Goal: Find specific page/section: Find specific page/section

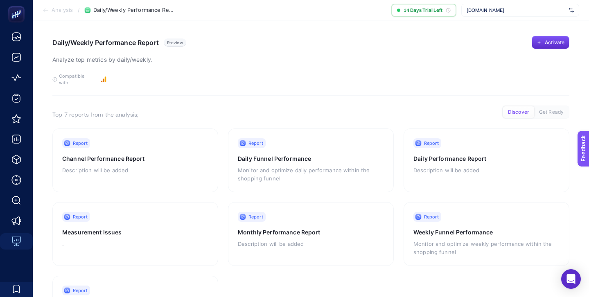
scroll to position [31, 0]
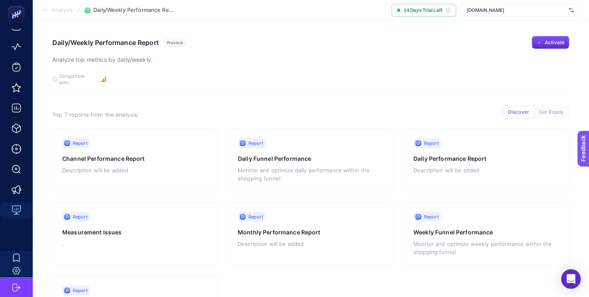
click at [495, 9] on span "[DOMAIN_NAME]" at bounding box center [516, 10] width 99 height 7
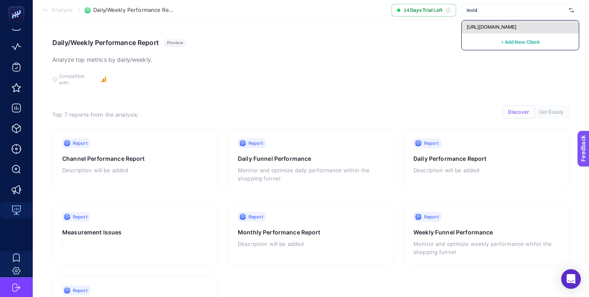
type input "levid"
click at [495, 24] on span "[URL][DOMAIN_NAME]" at bounding box center [492, 27] width 50 height 7
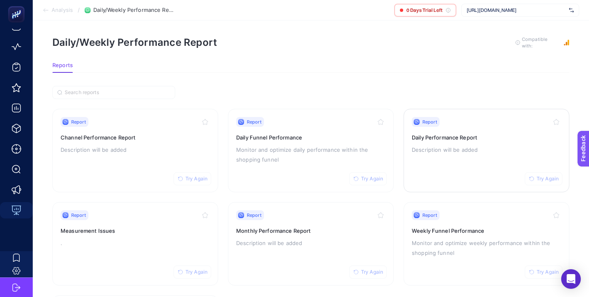
click at [486, 140] on h3 "Daily Performance Report" at bounding box center [486, 137] width 149 height 8
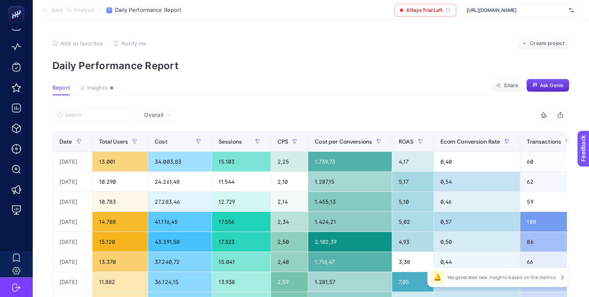
scroll to position [4, 0]
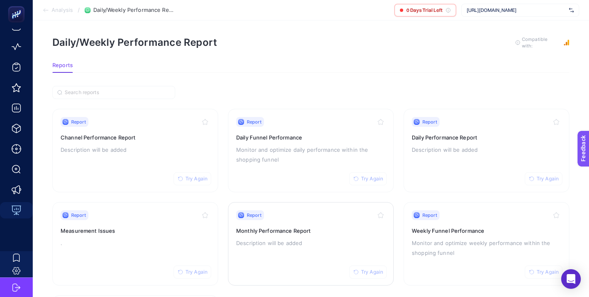
click at [327, 210] on div "Report Try Again" at bounding box center [310, 215] width 149 height 10
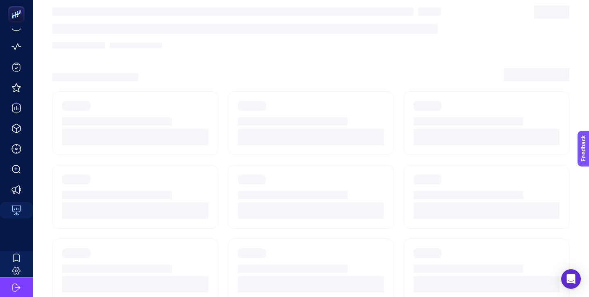
scroll to position [4, 0]
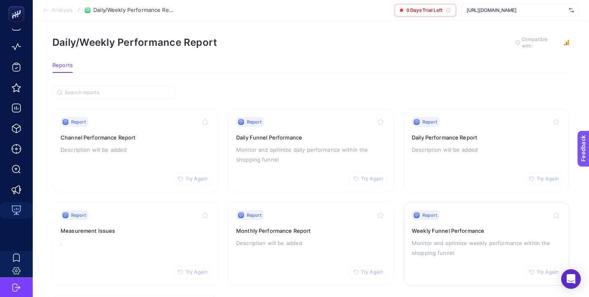
click at [478, 220] on div "Report Try Again Weekly Funnel Performance Monitor and optimize weekly performa…" at bounding box center [486, 243] width 149 height 67
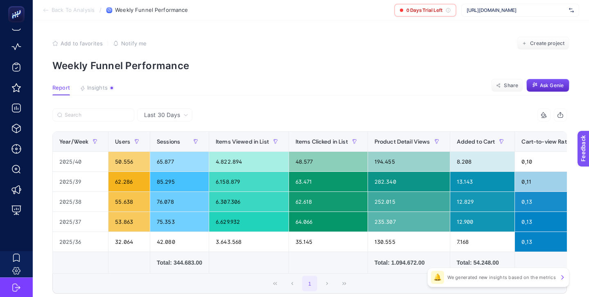
scroll to position [4, 0]
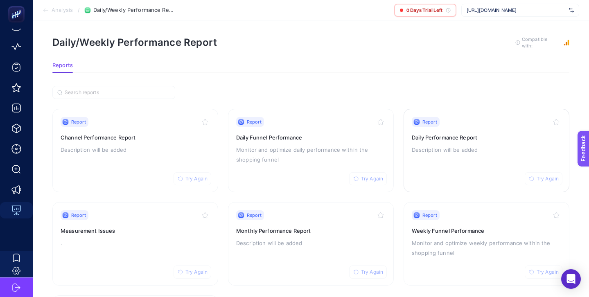
click at [498, 150] on p "Description will be added" at bounding box center [486, 150] width 149 height 10
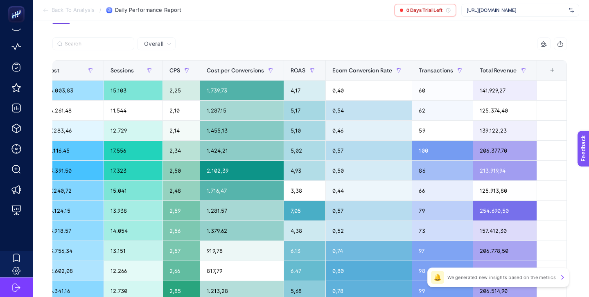
scroll to position [85, 0]
